Goal: Information Seeking & Learning: Learn about a topic

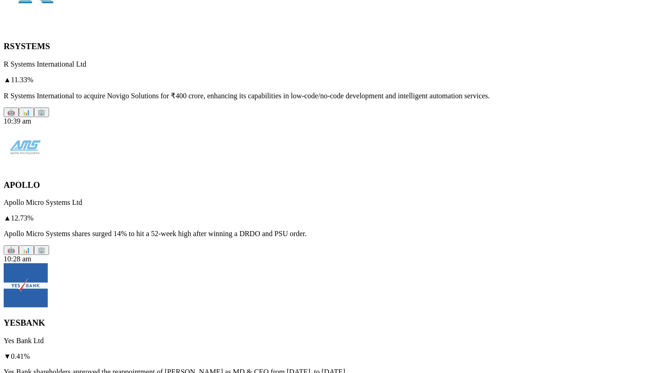
scroll to position [395, 0]
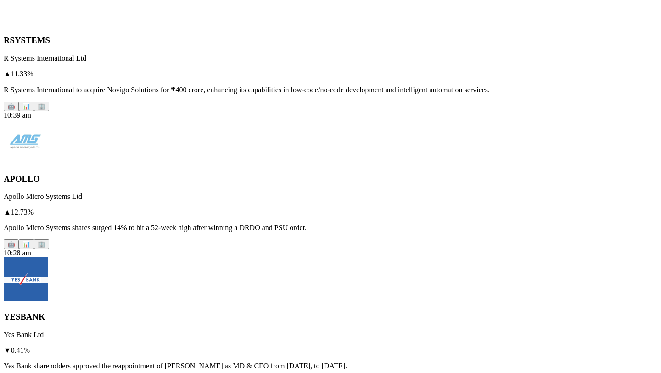
click at [146, 147] on div "APOLLO Apollo Micro Systems Ltd ▲ 12.73 %" at bounding box center [330, 167] width 653 height 97
click at [73, 174] on h3 "APOLLO" at bounding box center [330, 179] width 653 height 10
copy h3 "APOLLO"
